Goal: Transaction & Acquisition: Purchase product/service

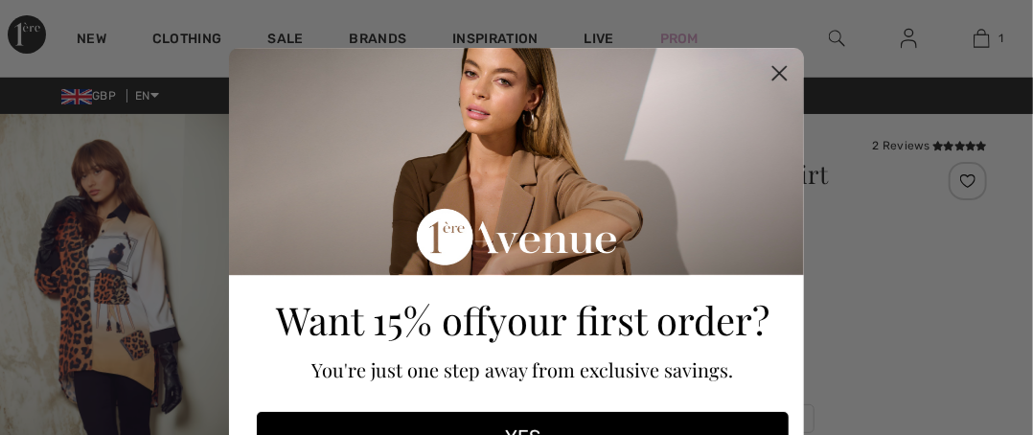
checkbox input "true"
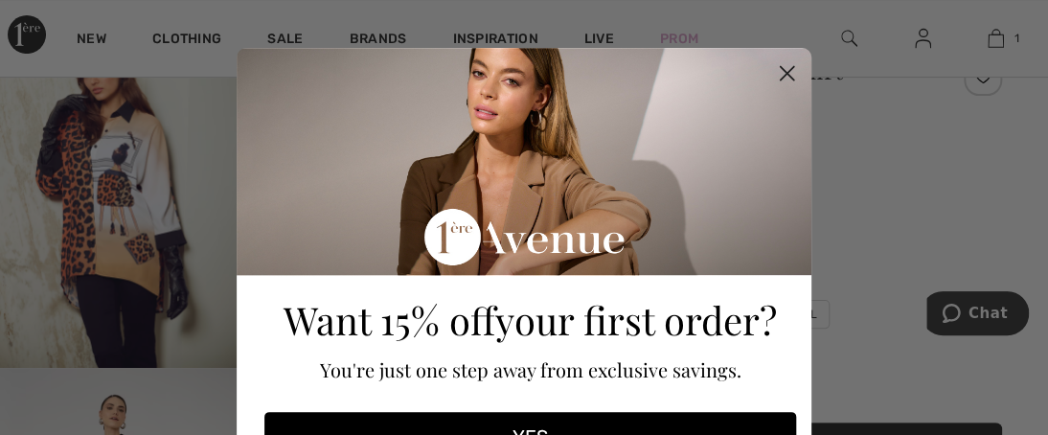
drag, startPoint x: 1039, startPoint y: 40, endPoint x: 1046, endPoint y: 78, distance: 38.0
click at [1032, 78] on html "We value your privacy We use cookies to enhance your browsing experience, serve…" at bounding box center [524, 113] width 1048 height 435
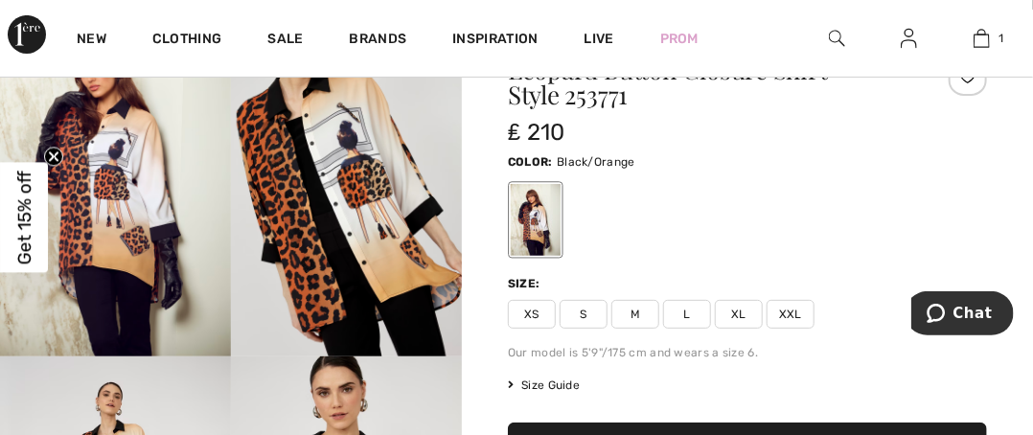
drag, startPoint x: 1039, startPoint y: 62, endPoint x: 1046, endPoint y: 134, distance: 72.1
click at [1032, 134] on html "We value your privacy We use cookies to enhance your browsing experience, serve…" at bounding box center [516, 113] width 1033 height 435
click at [692, 317] on span "L" at bounding box center [687, 314] width 48 height 29
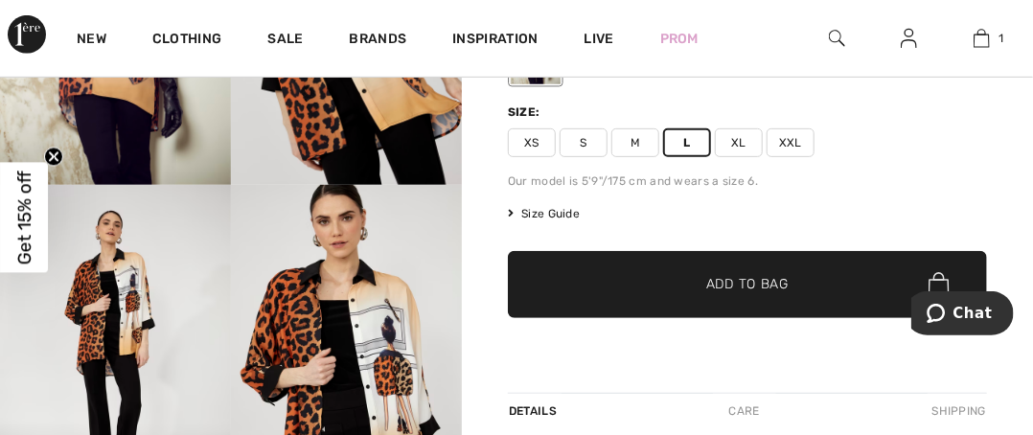
scroll to position [313, 0]
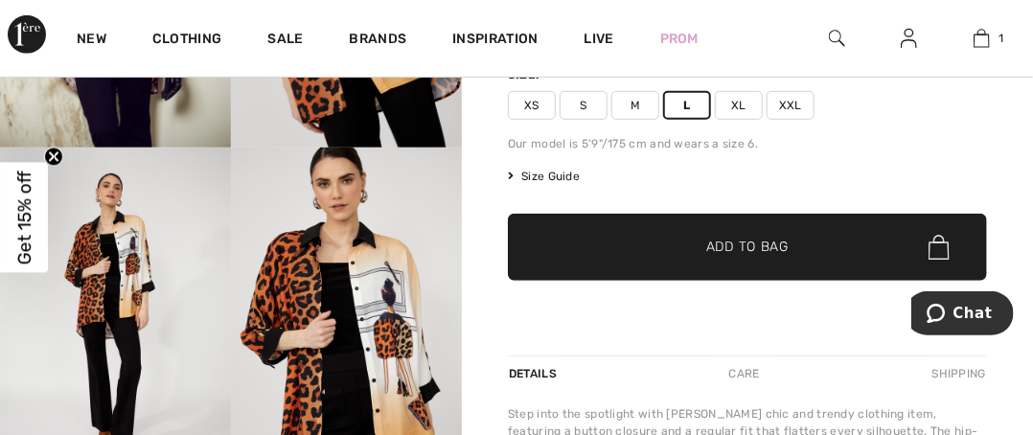
click at [765, 246] on span "Add to Bag" at bounding box center [747, 248] width 82 height 20
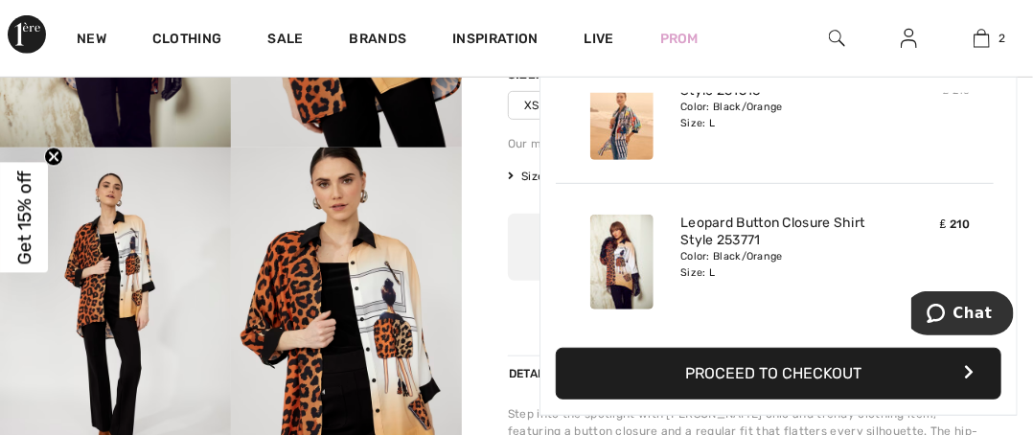
scroll to position [0, 0]
click at [835, 371] on button "Proceed to Checkout" at bounding box center [778, 374] width 445 height 52
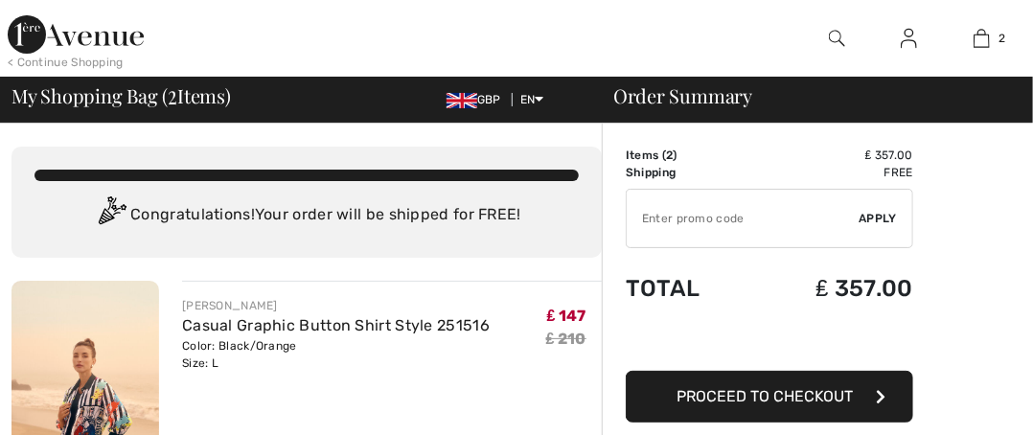
checkbox input "true"
click at [760, 217] on input "TEXT" at bounding box center [742, 218] width 233 height 57
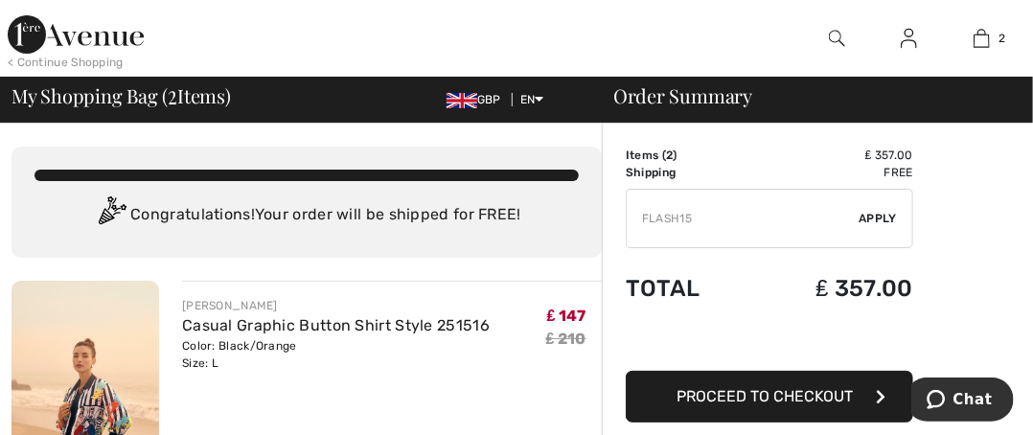
type input "FLASH15"
click at [877, 214] on span "Apply" at bounding box center [878, 218] width 38 height 17
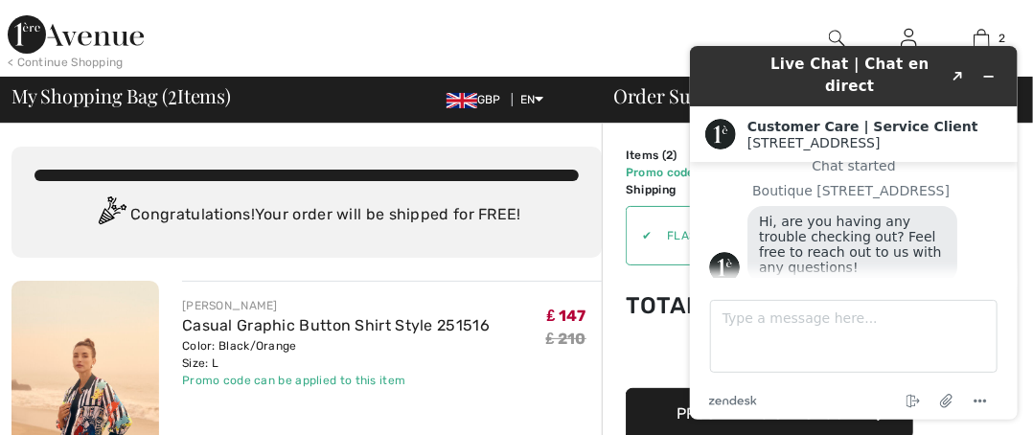
drag, startPoint x: 1039, startPoint y: 51, endPoint x: 356, endPoint y: 1, distance: 684.7
click at [728, 13] on div "< Continue Shopping 2 Added to Bag Frank Lyman Casual Graphic Button Shirt Styl…" at bounding box center [516, 38] width 1033 height 77
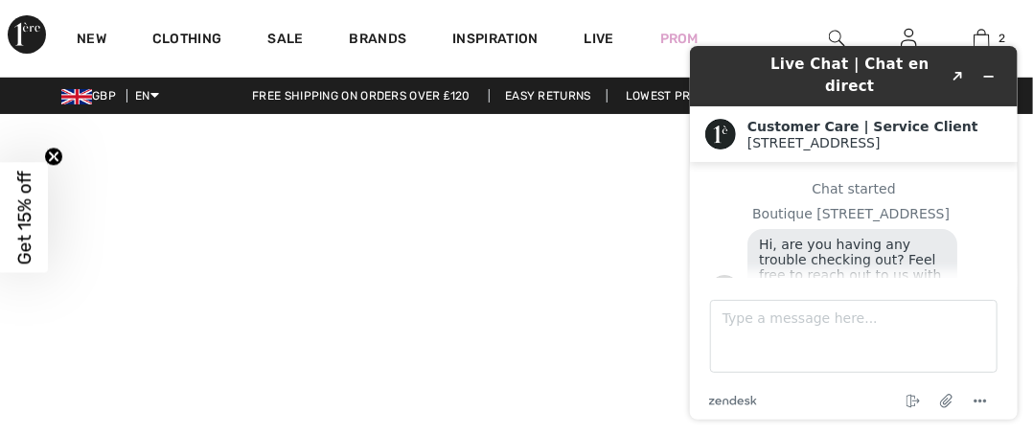
scroll to position [23, 0]
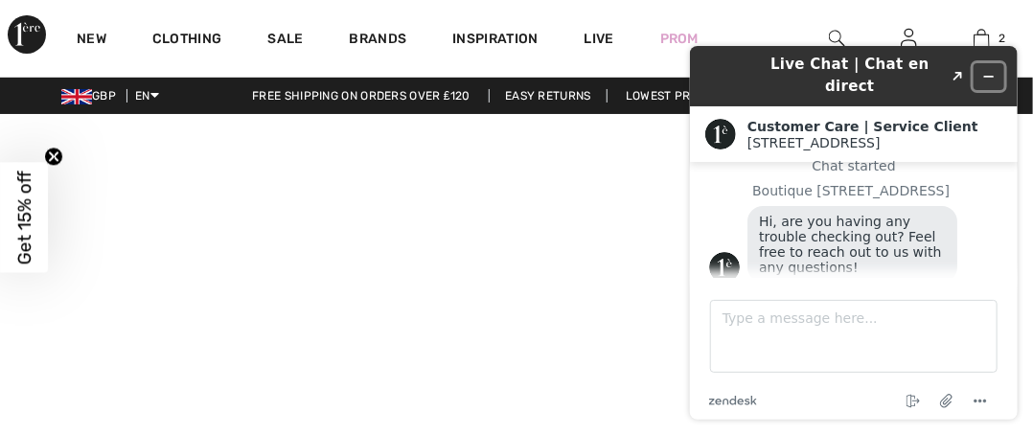
click at [988, 69] on icon "Minimize widget" at bounding box center [987, 75] width 13 height 13
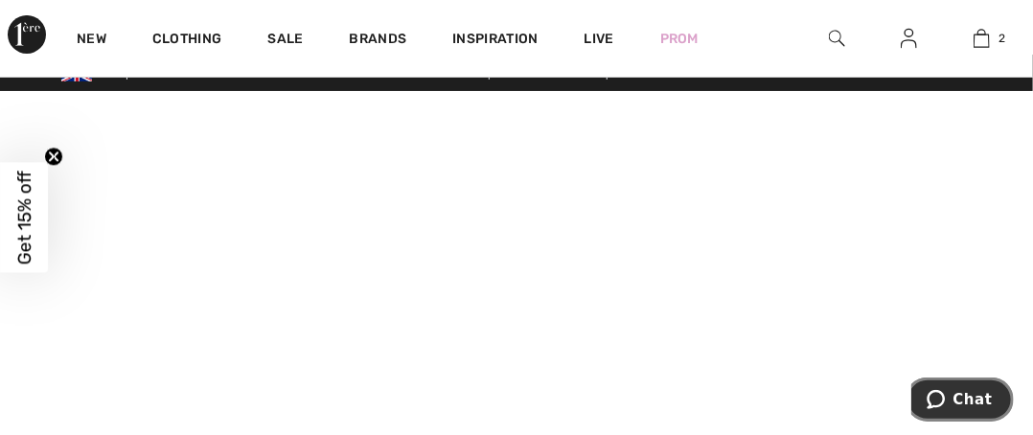
scroll to position [0, 0]
